Goal: Task Accomplishment & Management: Complete application form

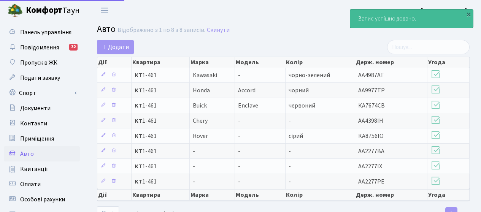
select select "25"
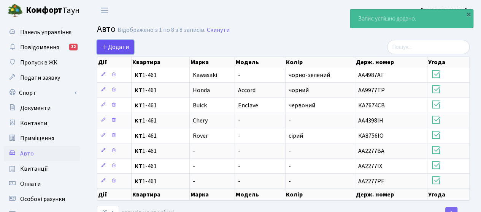
click at [115, 45] on span "Додати" at bounding box center [115, 47] width 27 height 8
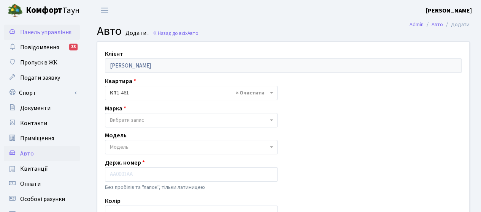
click at [35, 32] on span "Панель управління" at bounding box center [45, 32] width 51 height 8
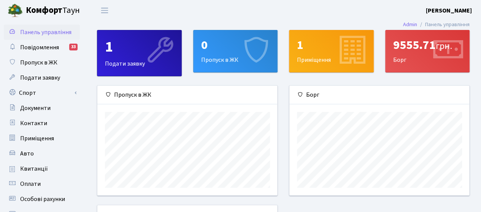
scroll to position [109, 180]
click at [37, 63] on span "Пропуск в ЖК" at bounding box center [38, 63] width 37 height 8
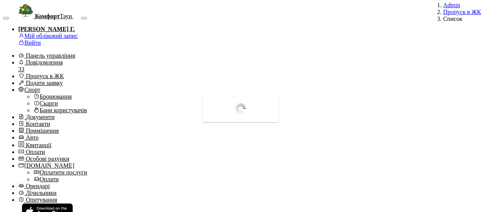
select select "25"
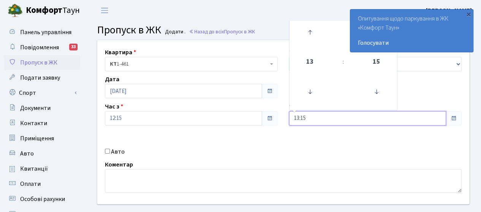
drag, startPoint x: 300, startPoint y: 116, endPoint x: 244, endPoint y: 112, distance: 56.7
click at [244, 112] on div "Квартира <b>КТ</b>&nbsp;&nbsp;&nbsp;&nbsp;1-461 КТ 1-461 Тип - Доставка Таксі Г…" at bounding box center [283, 122] width 383 height 164
type input "18:00"
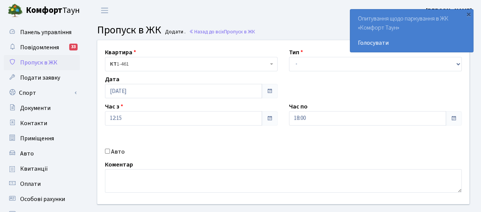
click at [112, 155] on label "Авто" at bounding box center [118, 151] width 14 height 9
click at [110, 154] on input "Авто" at bounding box center [107, 151] width 5 height 5
checkbox input "true"
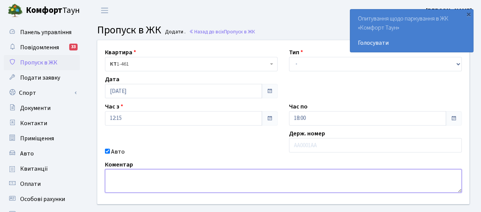
click at [116, 187] on textarea at bounding box center [283, 181] width 356 height 24
type textarea "всіх гостей протягом дня"
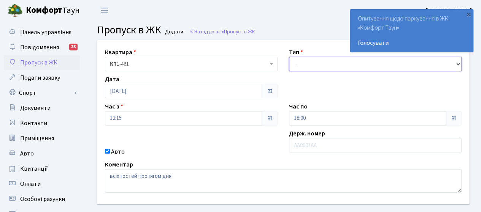
click at [308, 65] on select "- Доставка Таксі Гості Сервіс" at bounding box center [375, 64] width 173 height 14
select select "3"
click at [289, 57] on select "- Доставка Таксі Гості Сервіс" at bounding box center [375, 64] width 173 height 14
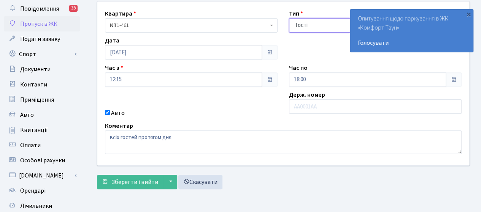
scroll to position [114, 0]
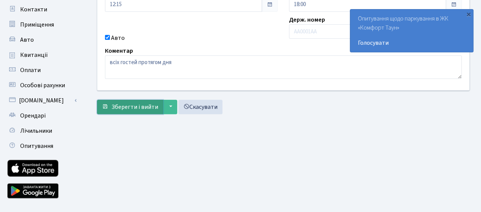
click at [138, 106] on span "Зберегти і вийти" at bounding box center [134, 107] width 47 height 8
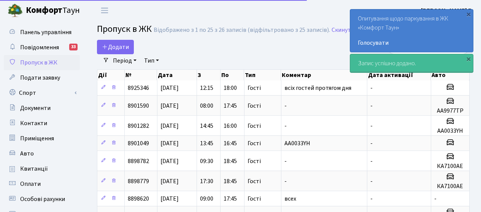
select select "25"
